Goal: Task Accomplishment & Management: Manage account settings

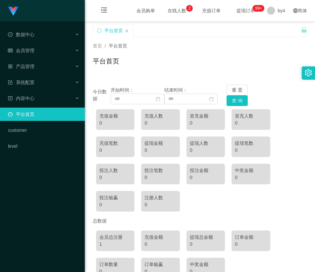
click at [46, 192] on div "DramaBox工作台代理端 数据中心 会员管理 产品管理 系统配置 内容中心 平台首页 customer level" at bounding box center [42, 136] width 85 height 272
click at [37, 49] on div "会员管理" at bounding box center [42, 50] width 85 height 13
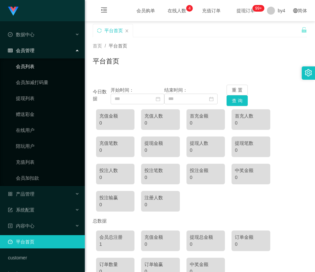
click at [34, 65] on link "会员列表" at bounding box center [48, 66] width 64 height 13
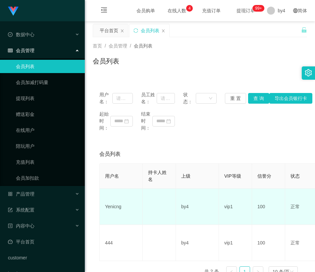
click at [112, 209] on td "Yenicng" at bounding box center [121, 206] width 43 height 36
copy td "Yenicng"
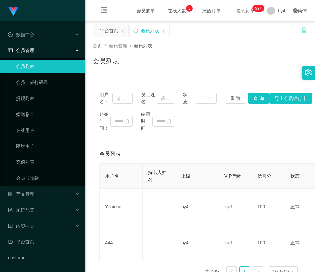
click at [190, 128] on div "起始时间： 结束时间：" at bounding box center [199, 120] width 201 height 21
drag, startPoint x: 295, startPoint y: 19, endPoint x: 309, endPoint y: 19, distance: 13.9
click at [304, 19] on div "简体" at bounding box center [301, 10] width 22 height 21
click at [172, 53] on div "首页 / 会员管理 / 会员列表 / 会员列表" at bounding box center [200, 56] width 215 height 29
